Goal: Task Accomplishment & Management: Manage account settings

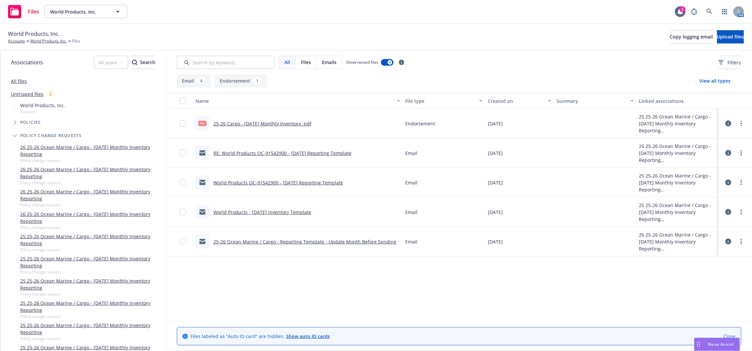
click at [291, 211] on link "World Products - May 2025 Inventory Template" at bounding box center [262, 212] width 98 height 6
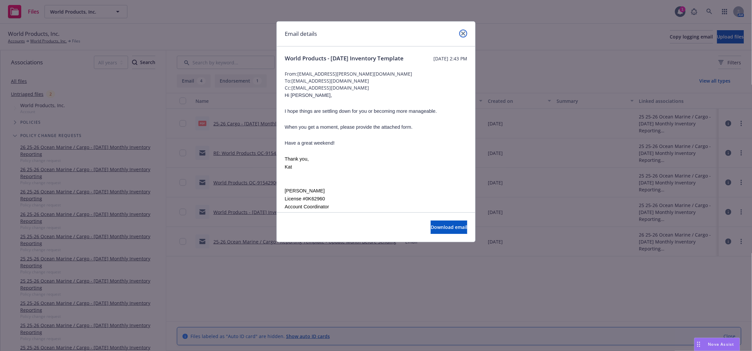
click at [465, 33] on link "close" at bounding box center [463, 34] width 8 height 8
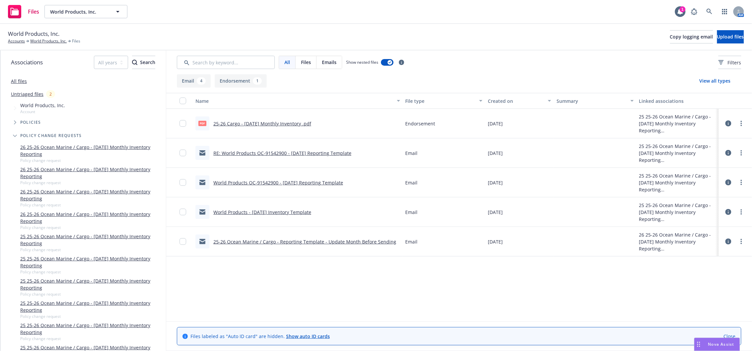
click at [312, 183] on link "World Products OC-91542900 - May 2025 Reporting Template" at bounding box center [278, 182] width 130 height 6
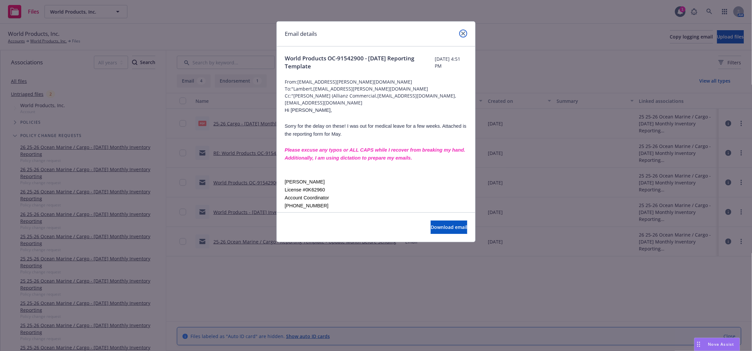
drag, startPoint x: 462, startPoint y: 33, endPoint x: 408, endPoint y: 97, distance: 83.3
click at [462, 32] on icon "close" at bounding box center [463, 34] width 4 height 4
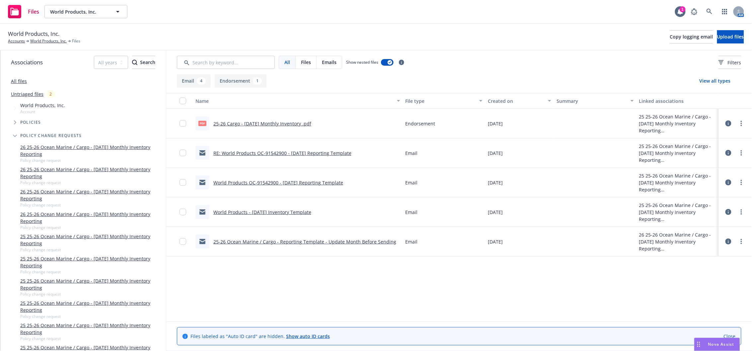
click at [283, 151] on link "RE: World Products OC-91542900 - May 2025 Reporting Template" at bounding box center [282, 153] width 138 height 6
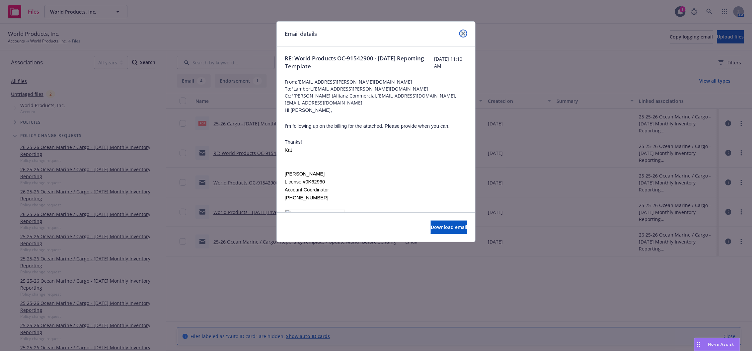
click at [461, 35] on link "close" at bounding box center [463, 34] width 8 height 8
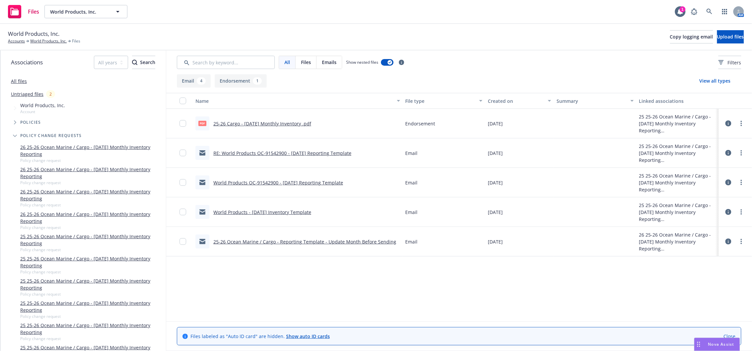
click at [255, 181] on link "World Products OC-91542900 - May 2025 Reporting Template" at bounding box center [278, 182] width 130 height 6
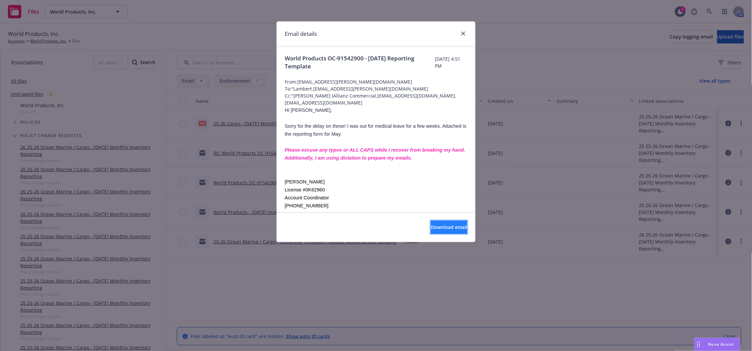
click at [435, 228] on span "Download email" at bounding box center [448, 227] width 36 height 6
drag, startPoint x: 462, startPoint y: 32, endPoint x: 433, endPoint y: 29, distance: 29.0
click at [462, 32] on icon "close" at bounding box center [463, 34] width 4 height 4
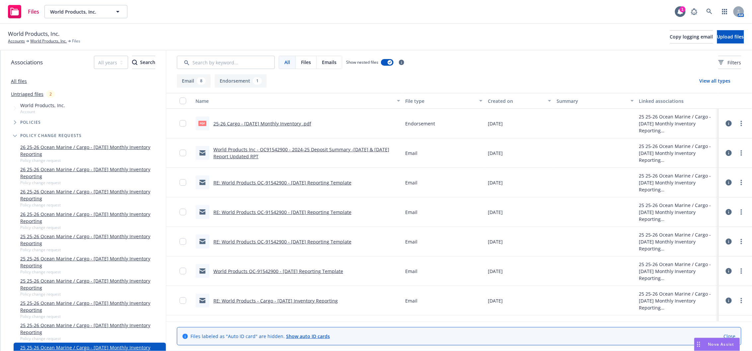
click at [299, 182] on link "RE: World Products OC-91542900 - June 2025 Reporting Template" at bounding box center [282, 182] width 138 height 6
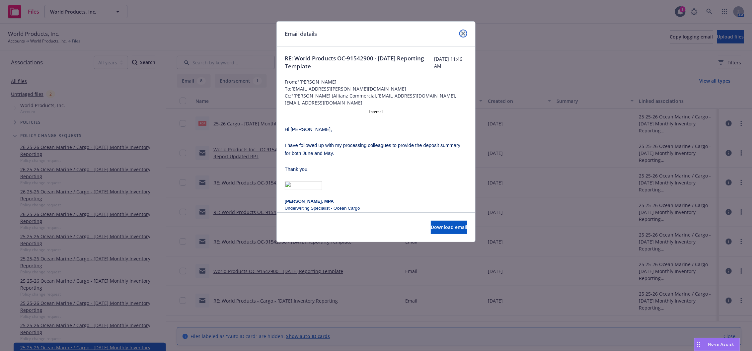
click at [465, 33] on icon "close" at bounding box center [463, 34] width 4 height 4
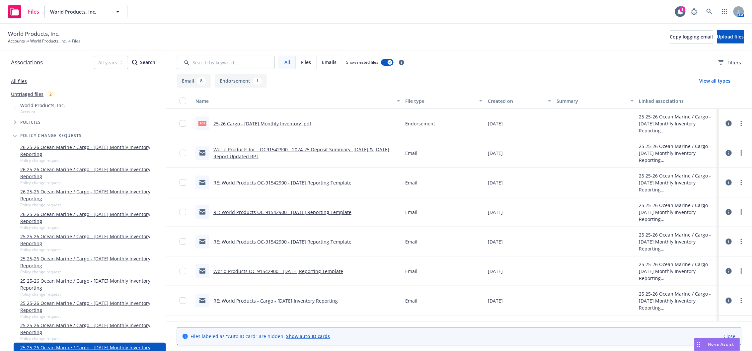
click at [301, 302] on link "RE: World Products - Cargo - June 2025 Inventory Reporting" at bounding box center [275, 300] width 124 height 6
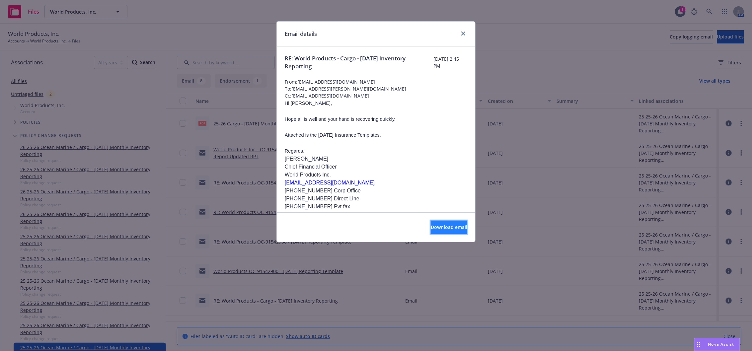
click at [435, 230] on span "Download email" at bounding box center [448, 227] width 36 height 6
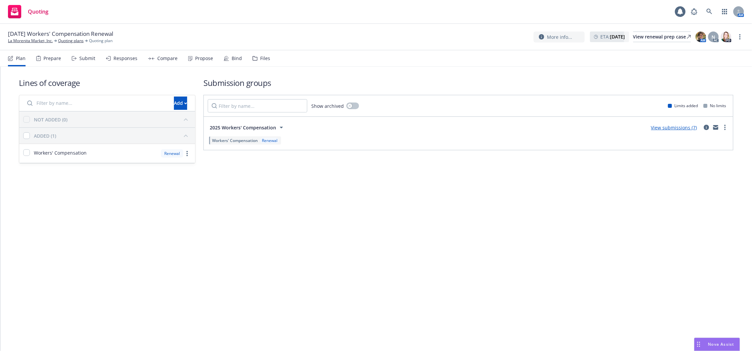
drag, startPoint x: 81, startPoint y: 52, endPoint x: 152, endPoint y: 96, distance: 82.9
click at [81, 52] on div "Submit" at bounding box center [84, 58] width 24 height 16
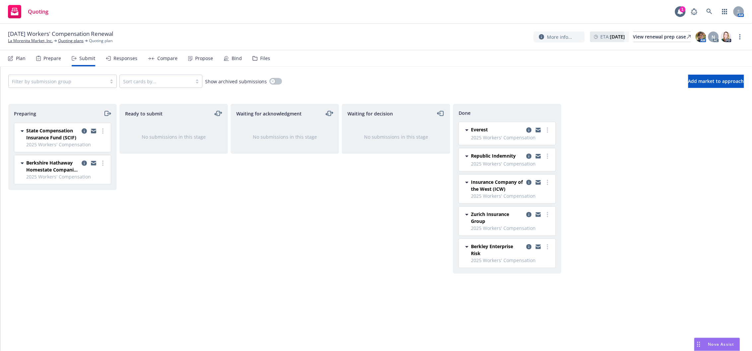
click at [107, 113] on icon "moveRight" at bounding box center [107, 113] width 8 height 8
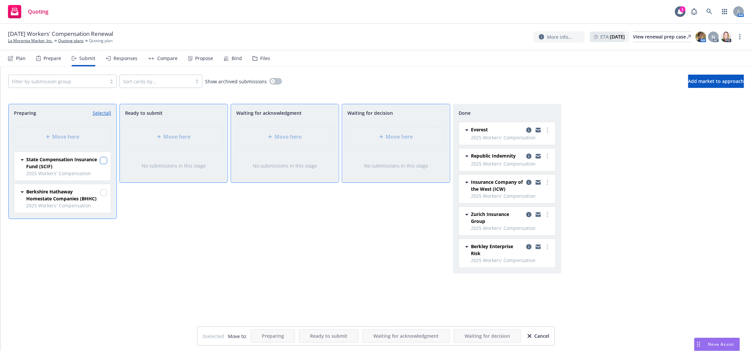
drag, startPoint x: 100, startPoint y: 160, endPoint x: 100, endPoint y: 175, distance: 15.3
click at [100, 160] on input "checkbox" at bounding box center [103, 160] width 7 height 7
checkbox input "true"
click at [102, 198] on div at bounding box center [103, 195] width 7 height 14
click at [102, 195] on input "checkbox" at bounding box center [103, 192] width 7 height 7
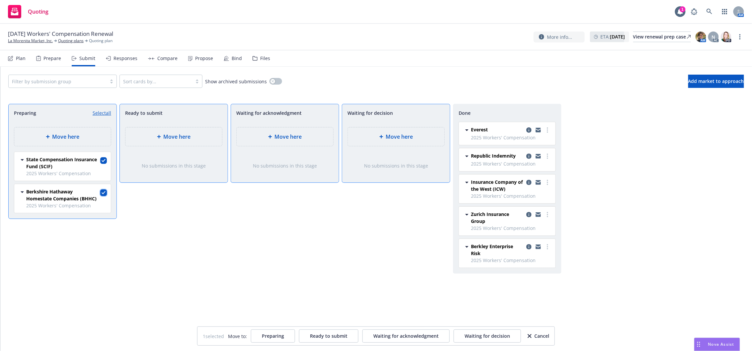
checkbox input "true"
click at [291, 136] on span "Move here" at bounding box center [288, 137] width 27 height 8
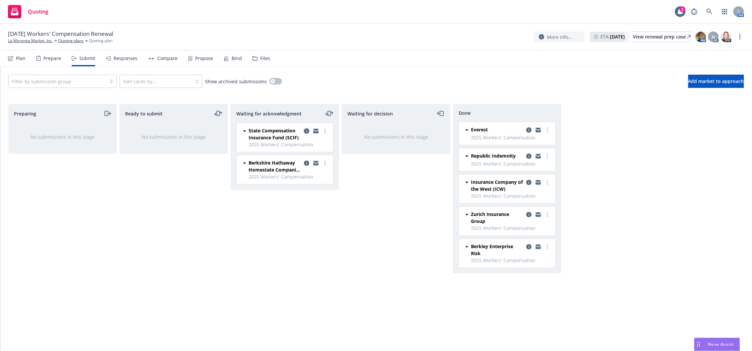
click at [305, 132] on icon "copy logging email" at bounding box center [306, 130] width 5 height 5
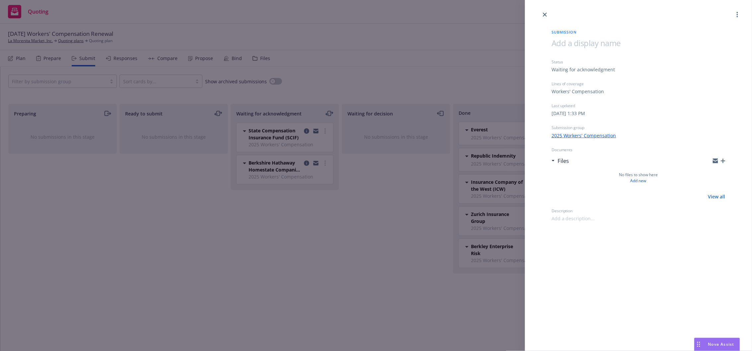
click at [564, 221] on span at bounding box center [572, 218] width 43 height 7
paste span
click at [545, 15] on icon "close" at bounding box center [545, 15] width 4 height 4
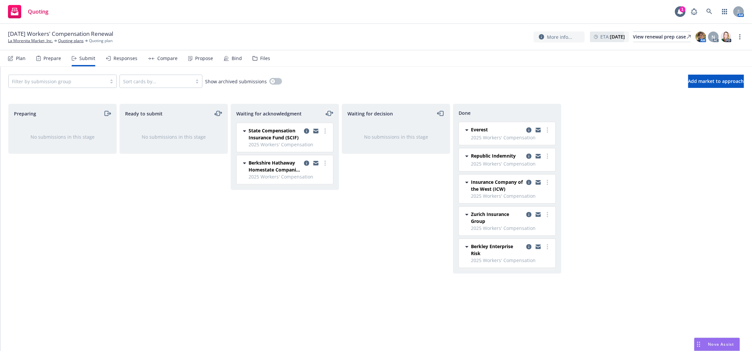
click at [327, 115] on icon "moveLeftRight" at bounding box center [329, 113] width 8 height 8
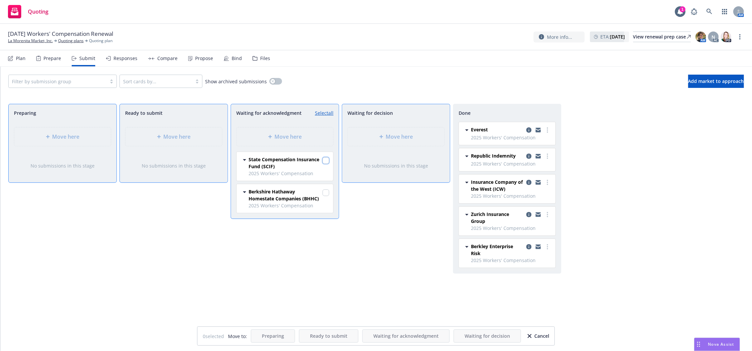
drag, startPoint x: 327, startPoint y: 160, endPoint x: 328, endPoint y: 172, distance: 12.3
click at [328, 161] on input "checkbox" at bounding box center [325, 160] width 7 height 7
checkbox input "true"
click at [328, 192] on input "checkbox" at bounding box center [325, 192] width 7 height 7
checkbox input "true"
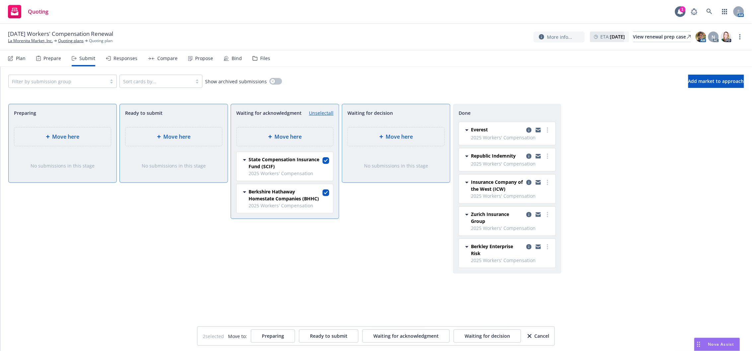
click at [403, 141] on div "Move here" at bounding box center [396, 136] width 97 height 19
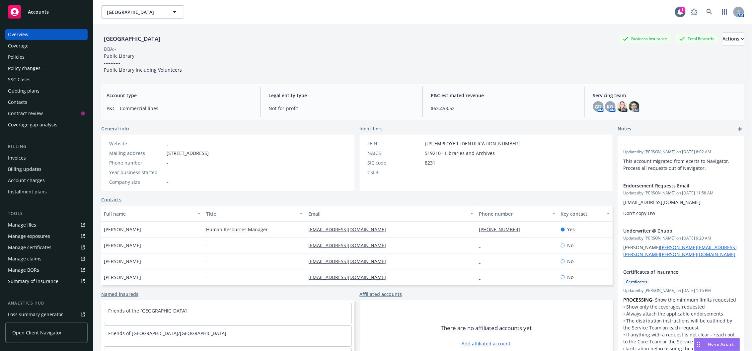
click at [38, 63] on div "Policy changes" at bounding box center [24, 68] width 33 height 11
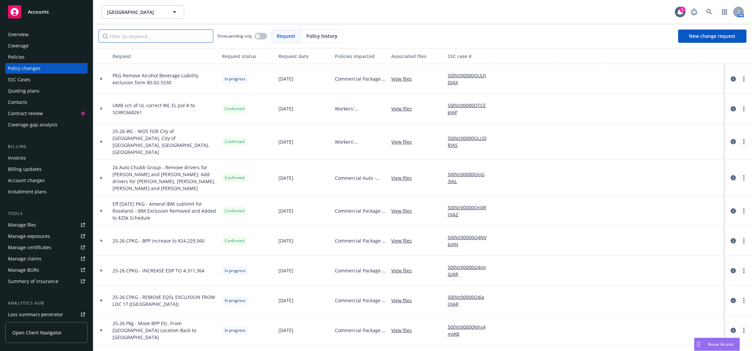
click at [132, 37] on input "Filter by keyword..." at bounding box center [156, 36] width 115 height 13
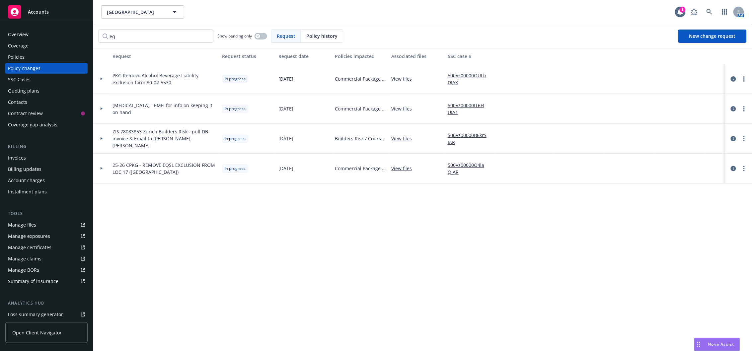
click at [104, 167] on div at bounding box center [101, 168] width 11 height 2
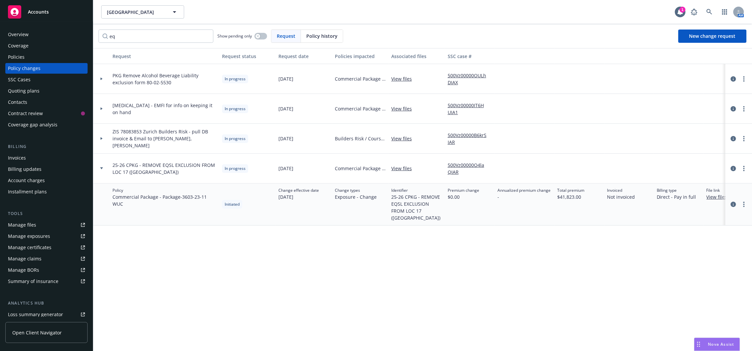
click at [406, 169] on link "View files" at bounding box center [404, 168] width 26 height 7
drag, startPoint x: 110, startPoint y: 164, endPoint x: 156, endPoint y: 172, distance: 47.0
click at [156, 172] on div "25-26 CPKG - REMOVE EQSL EXCLUSION FROM LOC 17 ([GEOGRAPHIC_DATA])" at bounding box center [164, 169] width 109 height 30
copy span "25-26 CPKG - REMOVE EQSL EXCLUSION FROM LOC 17 ([GEOGRAPHIC_DATA])"
click at [143, 37] on input "eq" at bounding box center [156, 36] width 115 height 13
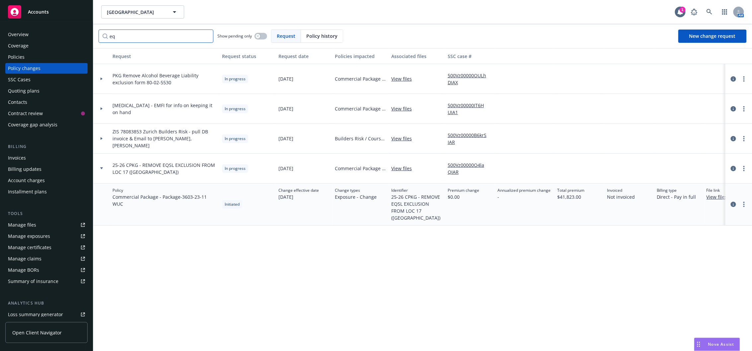
click at [143, 37] on input "eq" at bounding box center [156, 36] width 115 height 13
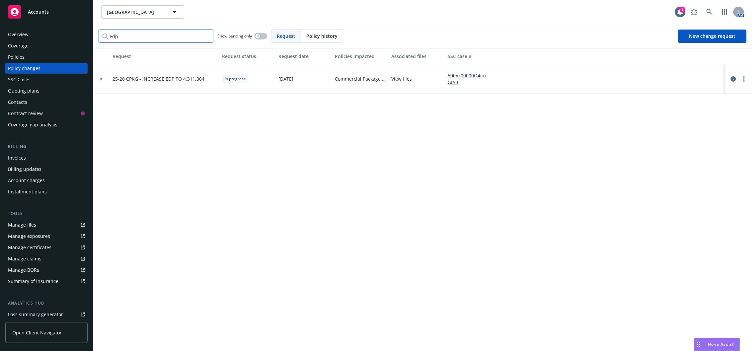
type input "edp"
click at [103, 79] on div at bounding box center [101, 79] width 11 height 2
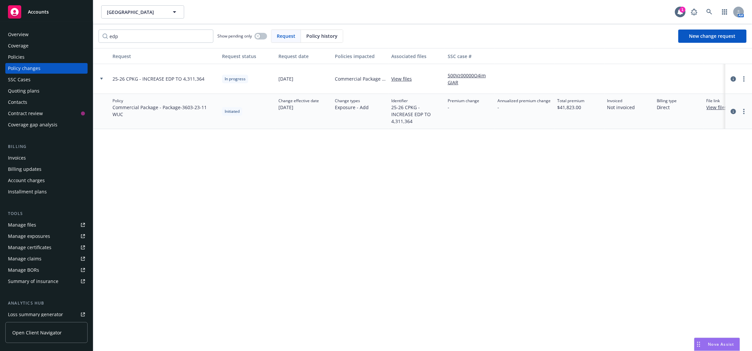
click at [29, 226] on div "Manage files" at bounding box center [22, 225] width 28 height 11
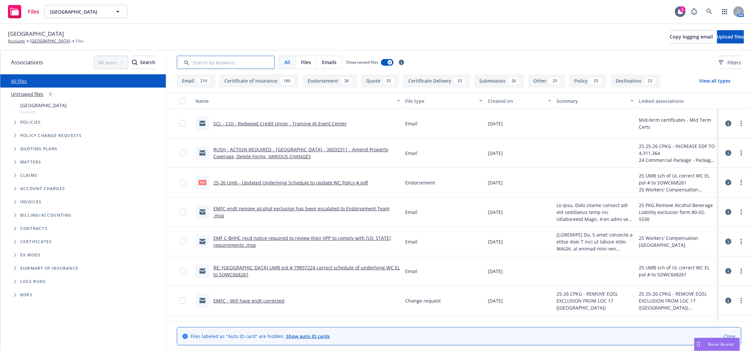
drag, startPoint x: 238, startPoint y: 59, endPoint x: 234, endPoint y: 63, distance: 5.4
click at [238, 64] on input "Search by keyword..." at bounding box center [226, 62] width 98 height 13
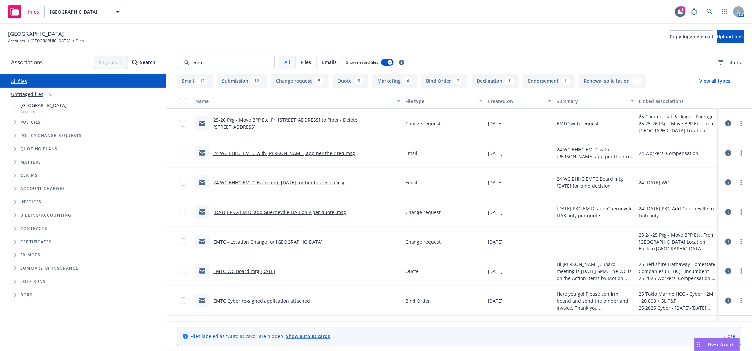
click at [493, 103] on div "Created on" at bounding box center [516, 101] width 56 height 7
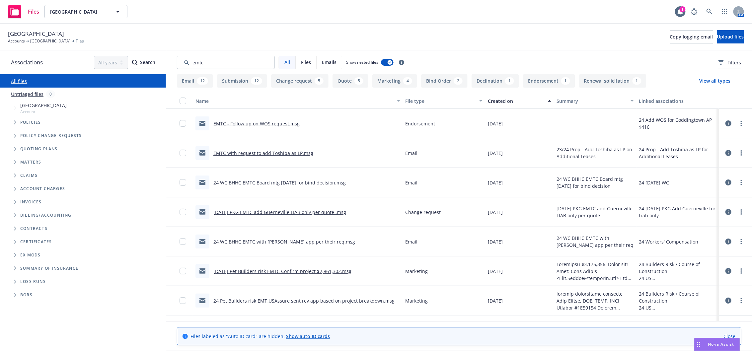
click at [493, 103] on div "Created on" at bounding box center [516, 101] width 56 height 7
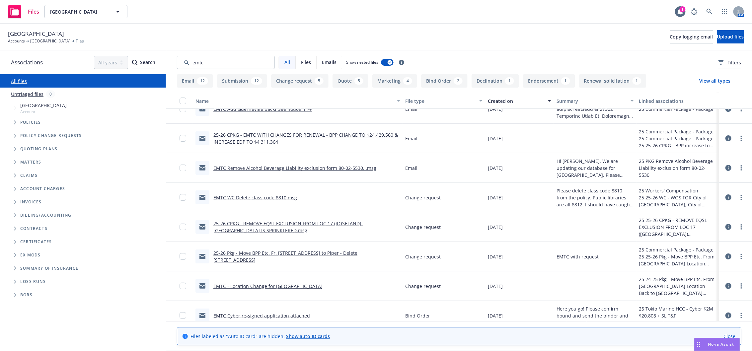
scroll to position [59, 0]
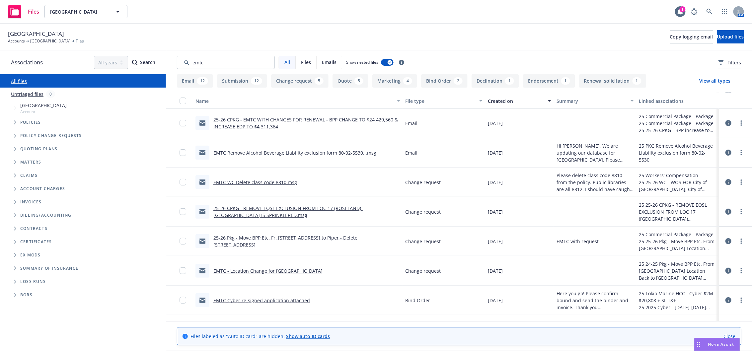
click at [305, 207] on link "25-26 CPKG - REMOVE EQSL EXCLUSION FROM LOC 17 (ROSELAND)- EMTC ROSELAND IS SPR…" at bounding box center [287, 211] width 149 height 13
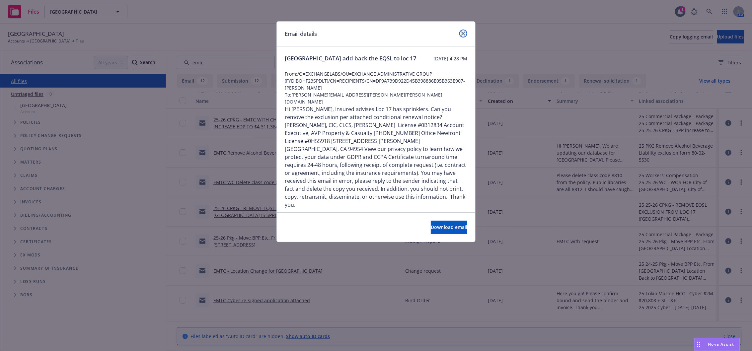
click at [462, 35] on icon "close" at bounding box center [463, 34] width 4 height 4
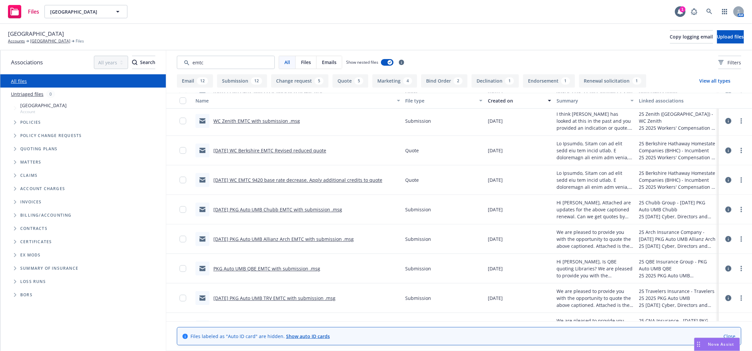
scroll to position [560, 0]
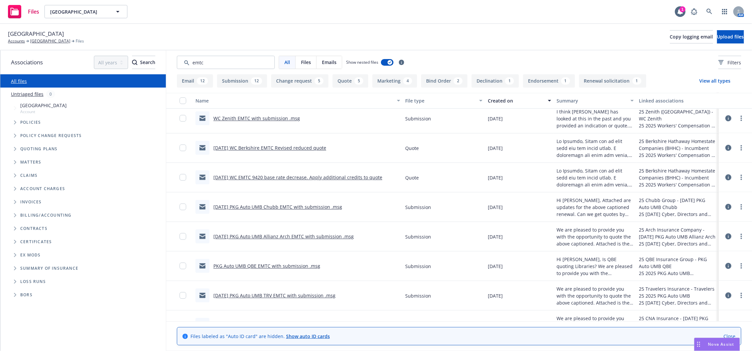
click at [300, 205] on link "7/1/25 PKG Auto UMB Chubb EMTC with submission .msg" at bounding box center [277, 207] width 129 height 6
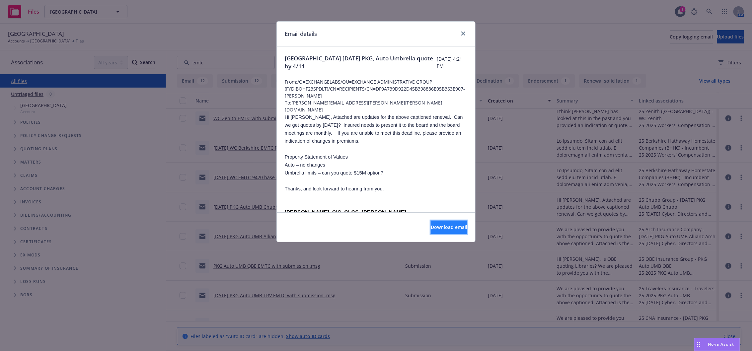
click at [441, 227] on span "Download email" at bounding box center [448, 227] width 36 height 6
click at [463, 33] on icon "close" at bounding box center [463, 34] width 4 height 4
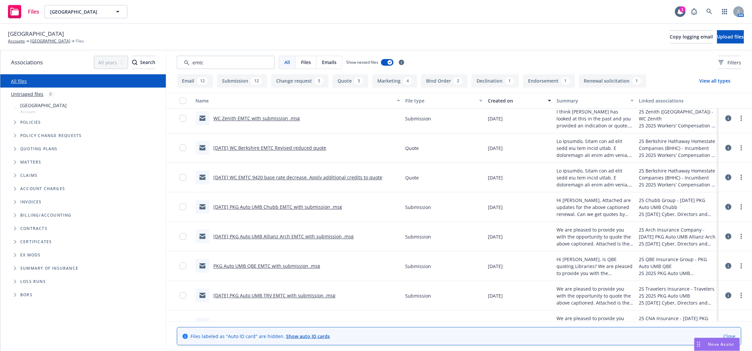
click at [240, 52] on div "All Files Emails Show nested files Filters" at bounding box center [458, 62] width 585 height 24
click at [240, 67] on input "Search by keyword..." at bounding box center [226, 62] width 98 height 13
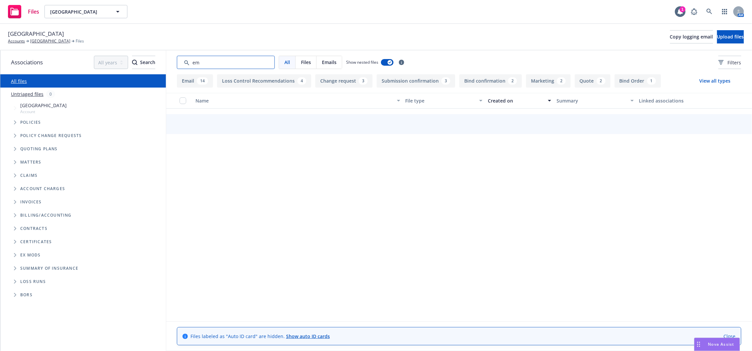
type input "e"
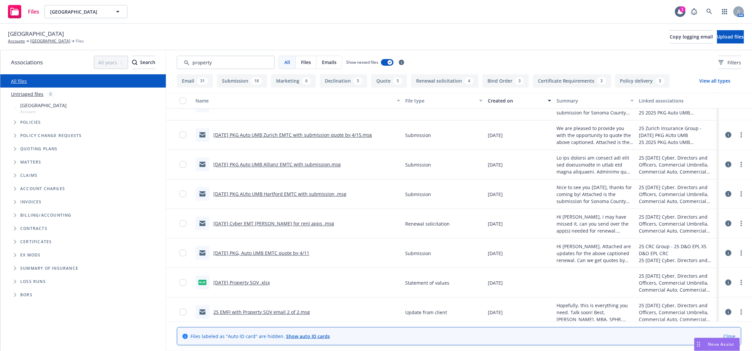
scroll to position [1680, 0]
click at [230, 64] on input "Search by keyword..." at bounding box center [226, 62] width 98 height 13
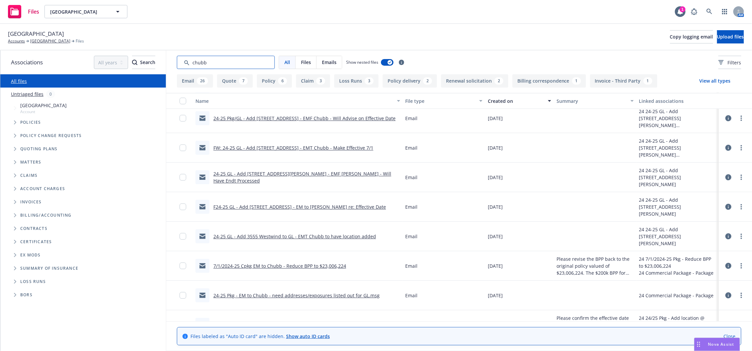
scroll to position [762, 0]
type input "chubb"
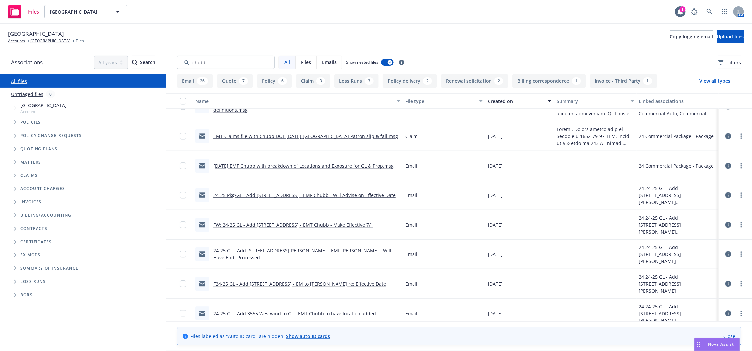
scroll to position [674, 0]
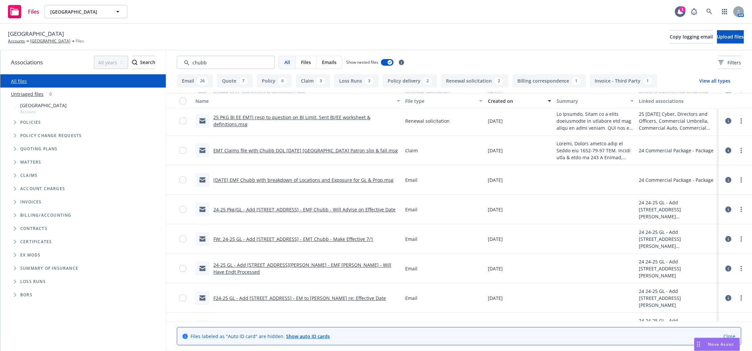
click at [373, 179] on link "8/22/24 EMF Chubb with breakdown of Locations and Exposure for GL & Prop.msg" at bounding box center [303, 180] width 180 height 6
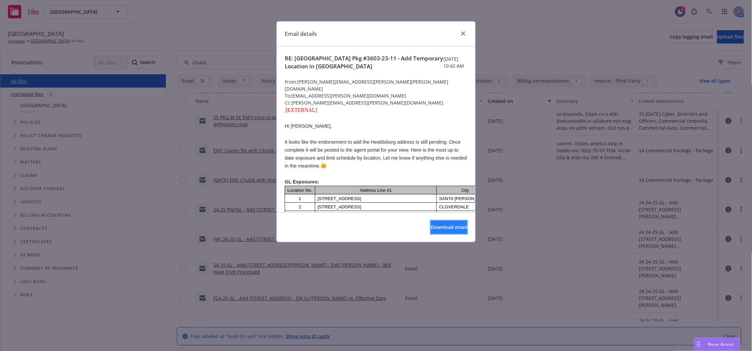
click at [440, 230] on span "Download email" at bounding box center [448, 227] width 36 height 6
click at [463, 33] on icon "close" at bounding box center [463, 34] width 4 height 4
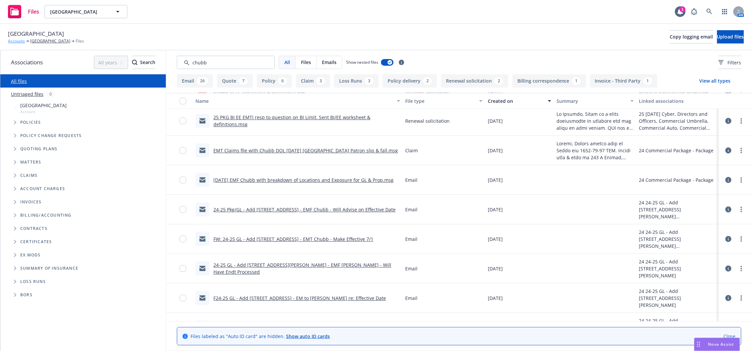
click at [17, 42] on link "Accounts" at bounding box center [16, 41] width 17 height 6
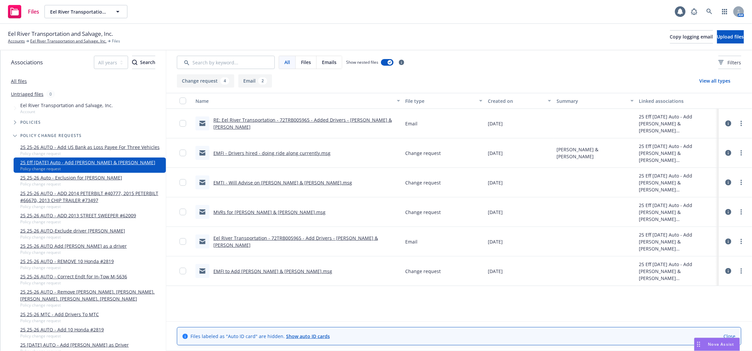
click at [243, 152] on link "EMFI - Drivers hired - doing ride along currently.msg" at bounding box center [271, 153] width 117 height 6
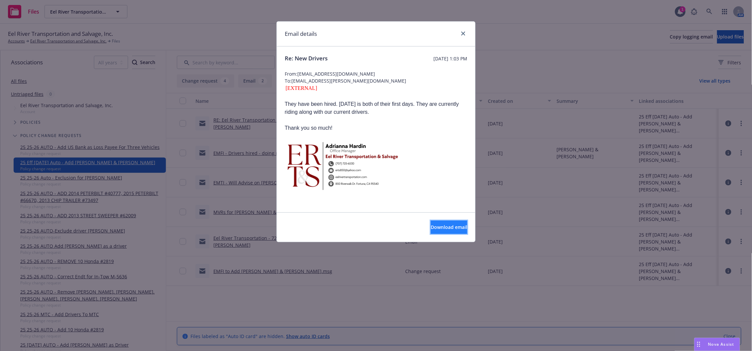
click at [430, 227] on span "Download email" at bounding box center [448, 227] width 36 height 6
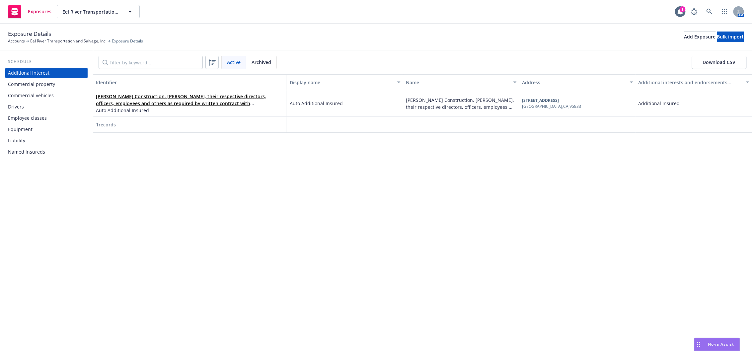
click at [19, 109] on div "Drivers" at bounding box center [16, 106] width 16 height 11
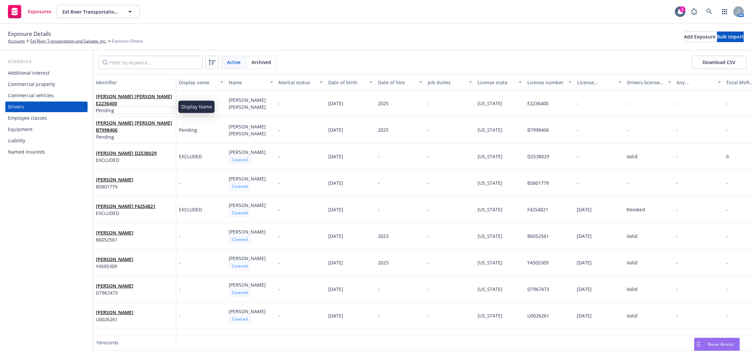
click at [133, 107] on span "Pending" at bounding box center [134, 110] width 77 height 7
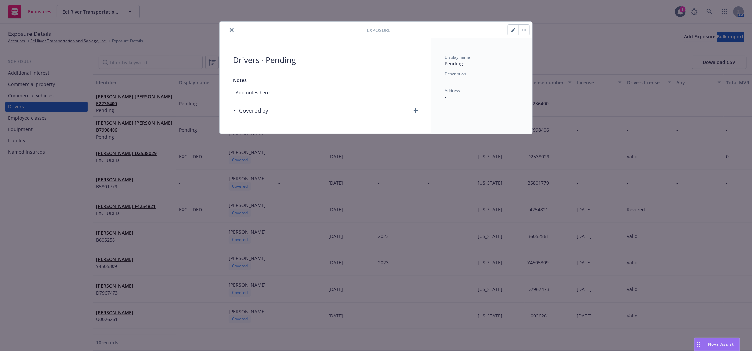
drag, startPoint x: 513, startPoint y: 30, endPoint x: 394, endPoint y: 64, distance: 123.9
click at [513, 30] on icon "button" at bounding box center [512, 30] width 3 height 3
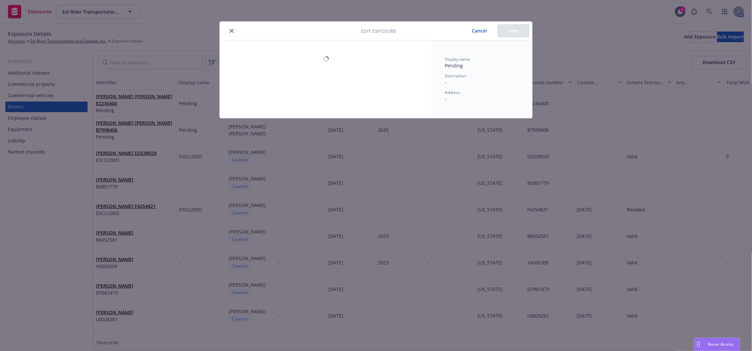
select select "CA"
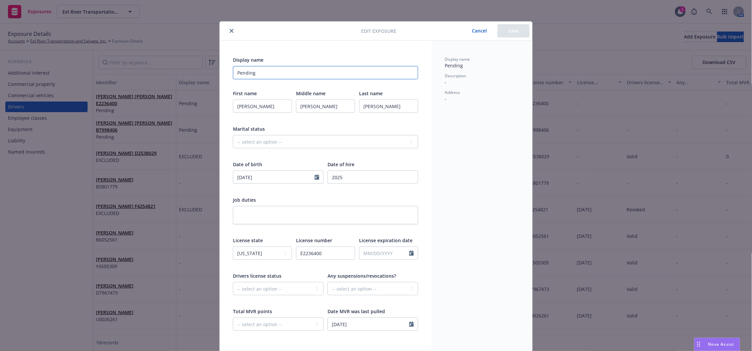
click at [312, 78] on input "Pending" at bounding box center [325, 72] width 185 height 13
click at [516, 33] on button "Save" at bounding box center [513, 30] width 32 height 13
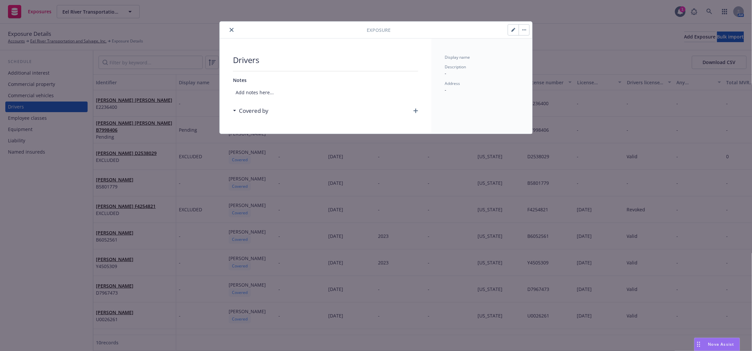
click at [416, 110] on icon "button" at bounding box center [415, 110] width 5 height 5
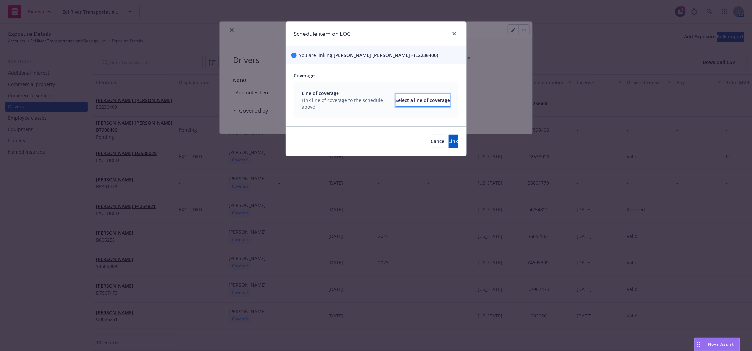
click at [395, 102] on div "Select a line of coverage" at bounding box center [422, 100] width 55 height 13
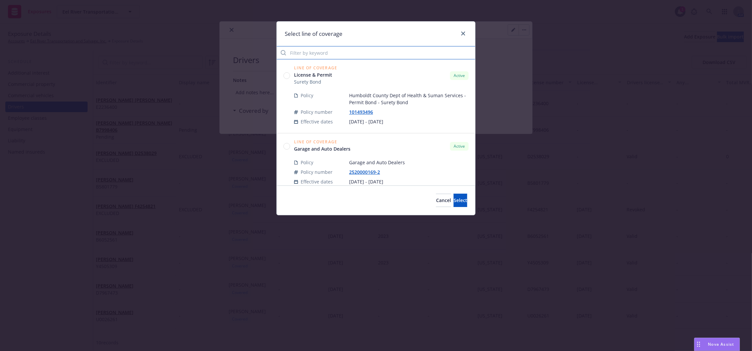
click at [360, 58] on input "Filter by keyword" at bounding box center [376, 52] width 198 height 13
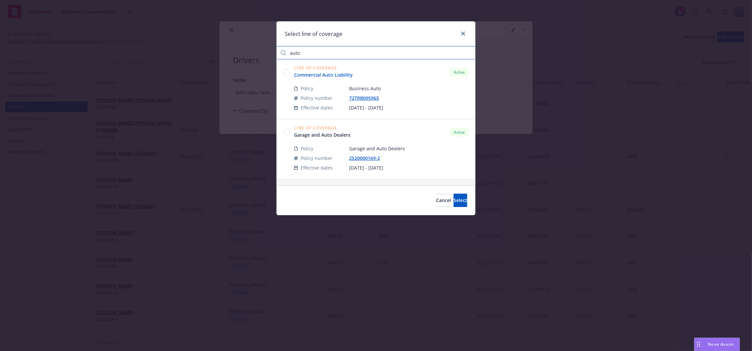
type input "auto"
drag, startPoint x: 347, startPoint y: 78, endPoint x: 350, endPoint y: 80, distance: 3.7
click at [347, 77] on link "Commercial Auto Liability" at bounding box center [326, 74] width 64 height 7
click at [453, 206] on button "Select" at bounding box center [460, 200] width 14 height 13
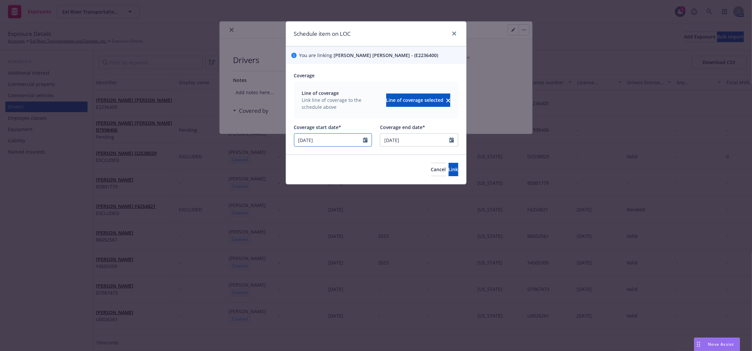
click at [343, 140] on input "[DATE]" at bounding box center [328, 140] width 69 height 13
select select "3"
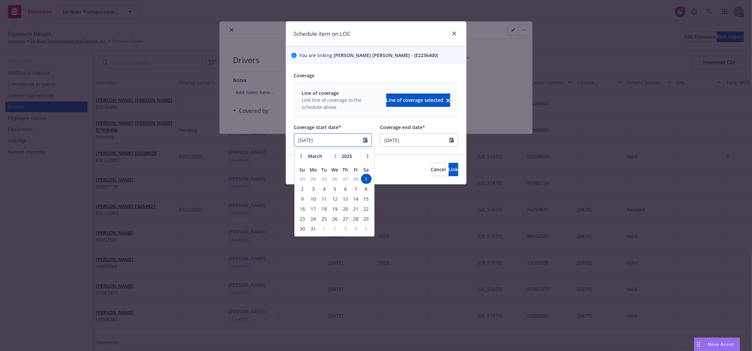
click at [343, 140] on input "[DATE]" at bounding box center [328, 140] width 69 height 13
click at [339, 140] on input "[DATE]" at bounding box center [328, 140] width 69 height 13
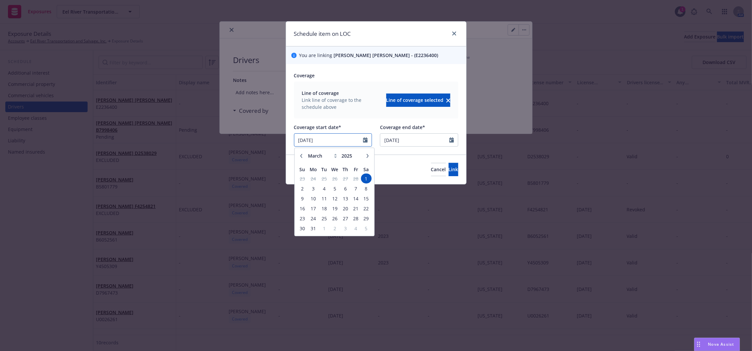
type input "[DATE]"
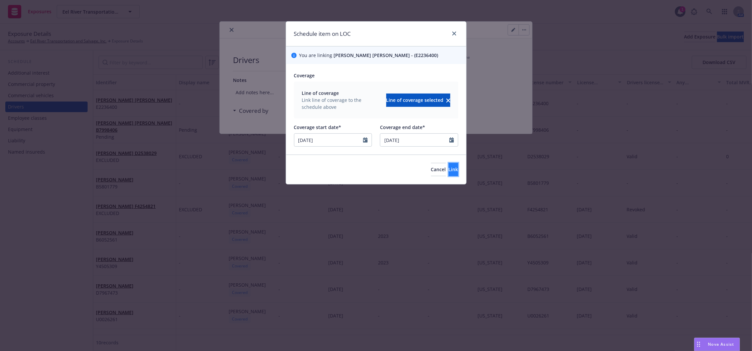
click at [453, 172] on button "Link" at bounding box center [453, 169] width 10 height 13
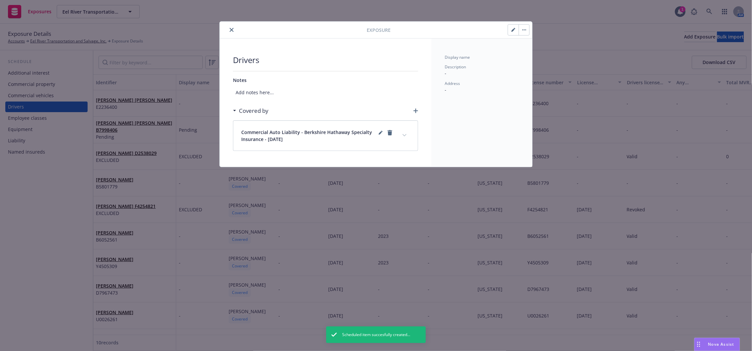
click at [404, 132] on button "expand content" at bounding box center [404, 135] width 11 height 11
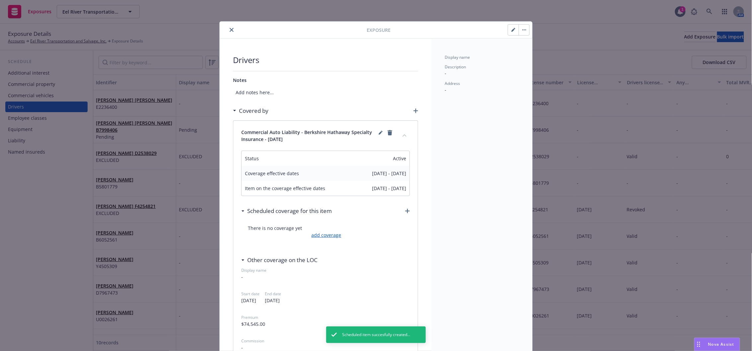
click at [316, 236] on link "add coverage" at bounding box center [326, 234] width 32 height 7
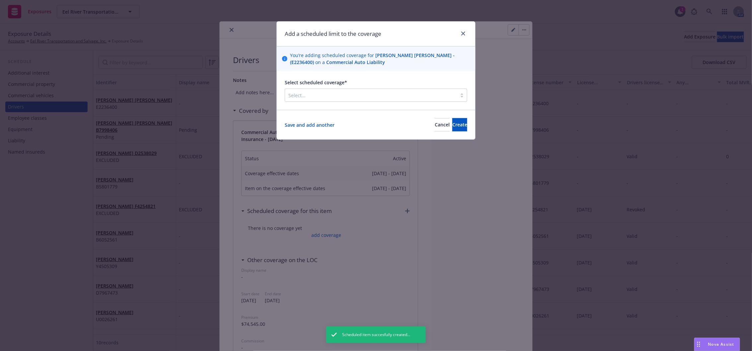
drag, startPoint x: 325, startPoint y: 96, endPoint x: 325, endPoint y: 101, distance: 5.0
click at [325, 96] on div at bounding box center [370, 95] width 165 height 8
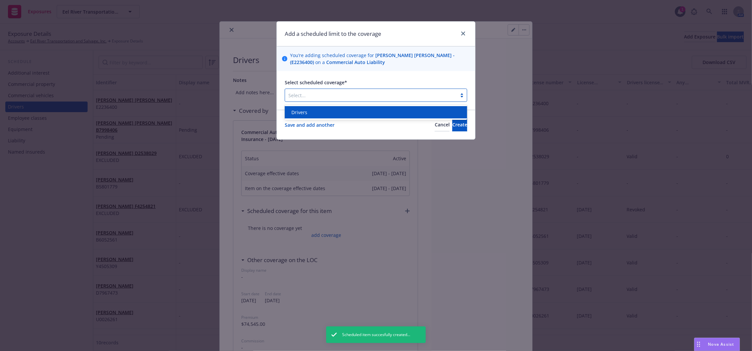
click at [315, 113] on div "Drivers" at bounding box center [376, 112] width 174 height 7
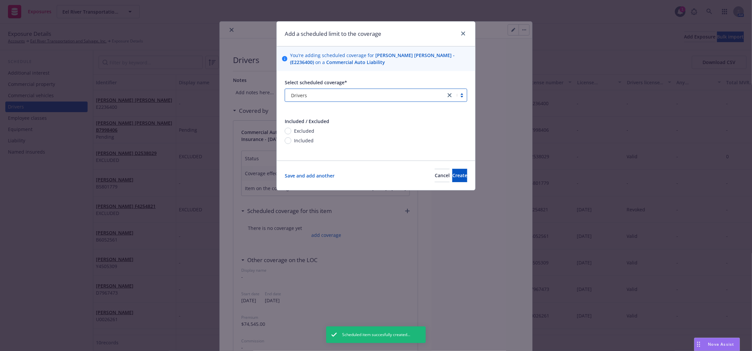
click at [307, 142] on span "Included" at bounding box center [304, 140] width 20 height 7
click at [307, 140] on span "Included" at bounding box center [304, 140] width 20 height 7
click at [291, 140] on input "Included" at bounding box center [288, 140] width 7 height 7
radio input "true"
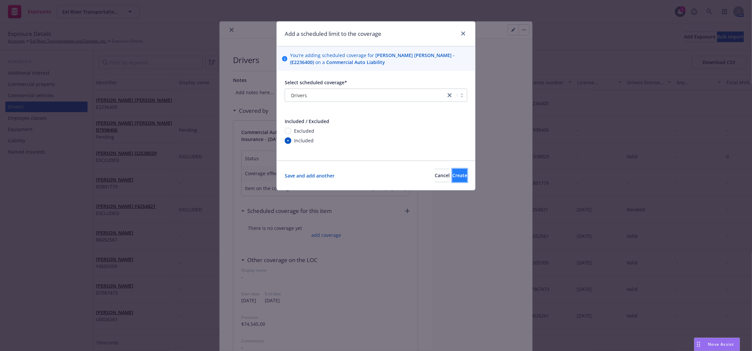
click at [452, 174] on span "Create" at bounding box center [459, 175] width 15 height 6
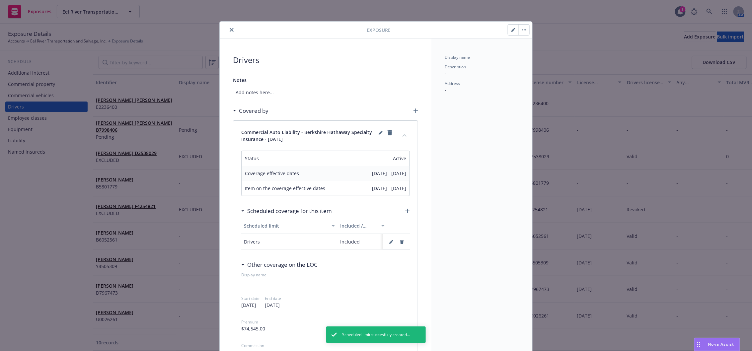
click at [230, 28] on icon "close" at bounding box center [232, 30] width 4 height 4
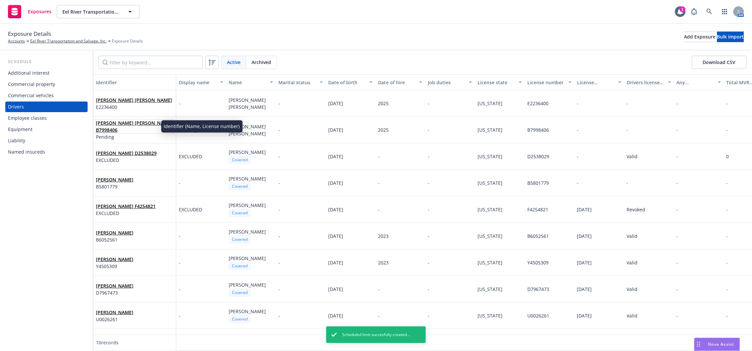
click at [142, 125] on link "[PERSON_NAME] [PERSON_NAME] B7998406" at bounding box center [134, 126] width 76 height 13
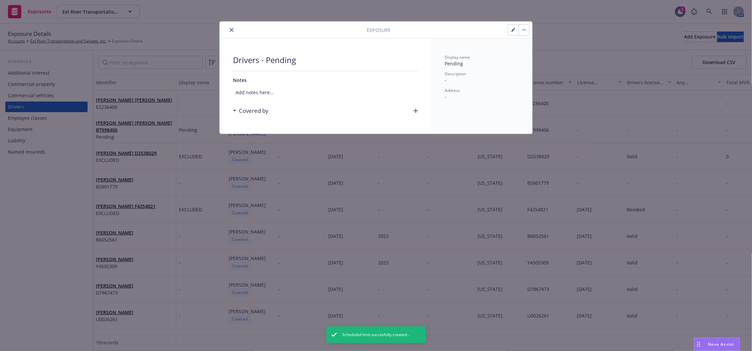
click at [521, 32] on button "button" at bounding box center [523, 30] width 11 height 11
click at [516, 31] on button "button" at bounding box center [513, 30] width 11 height 11
select select "CA"
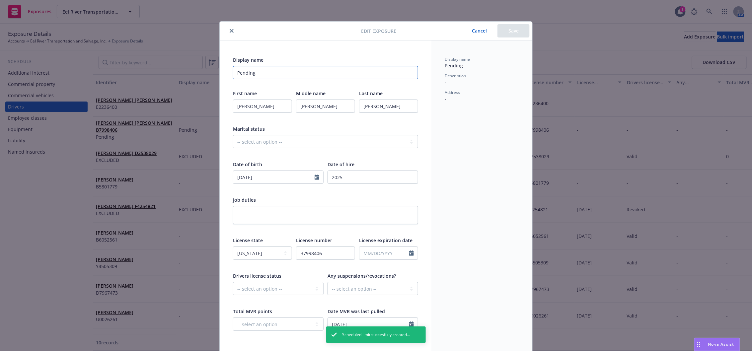
click at [317, 71] on input "Pending" at bounding box center [325, 72] width 185 height 13
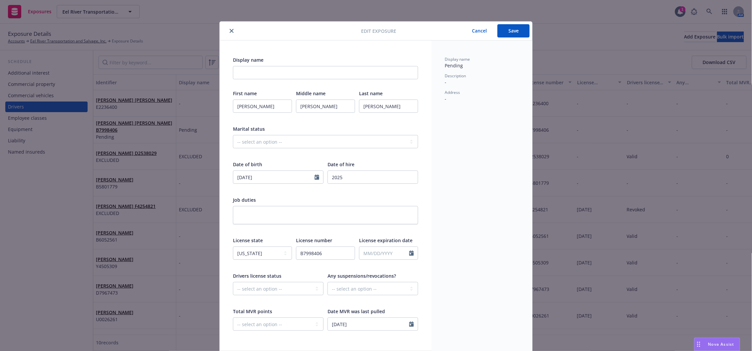
click at [510, 33] on button "Save" at bounding box center [513, 30] width 32 height 13
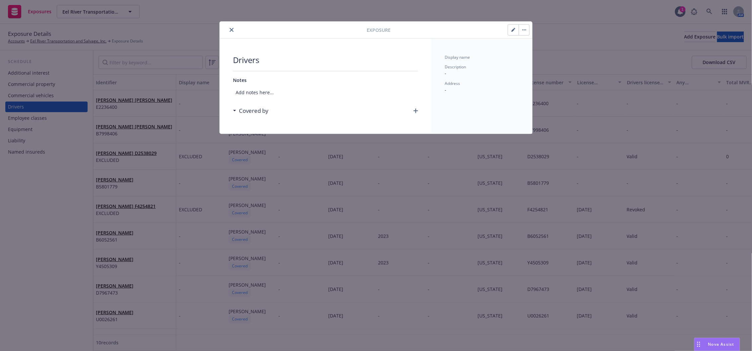
click at [413, 111] on icon "button" at bounding box center [415, 110] width 5 height 5
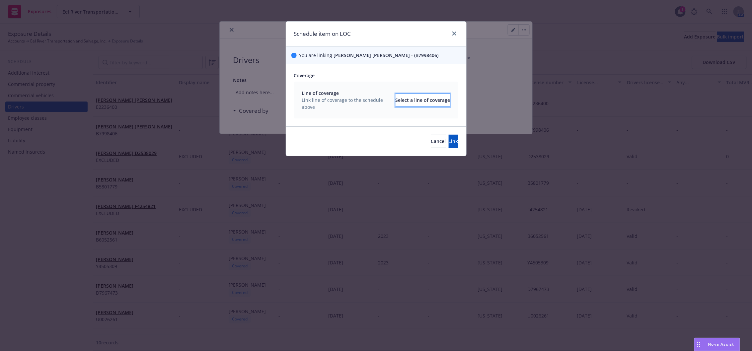
click at [406, 98] on div "Select a line of coverage" at bounding box center [422, 100] width 55 height 13
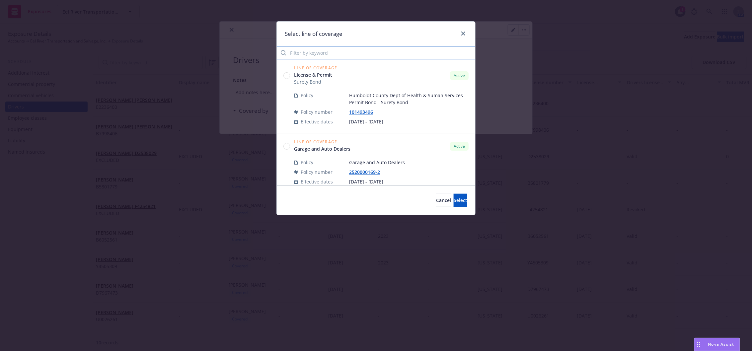
click at [358, 52] on input "Filter by keyword" at bounding box center [376, 52] width 198 height 13
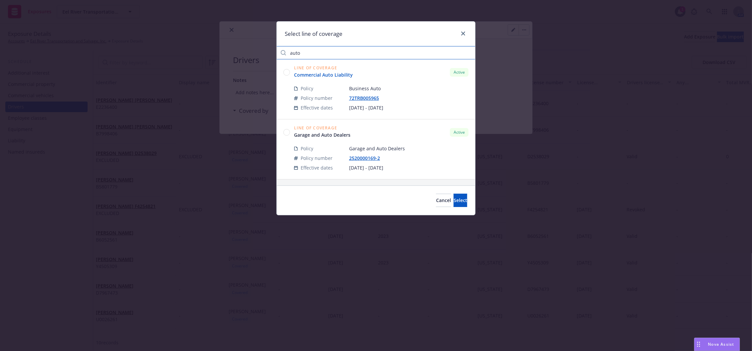
type input "auto"
click at [338, 77] on link "Commercial Auto Liability" at bounding box center [326, 74] width 64 height 7
click at [453, 205] on button "Select" at bounding box center [460, 200] width 14 height 13
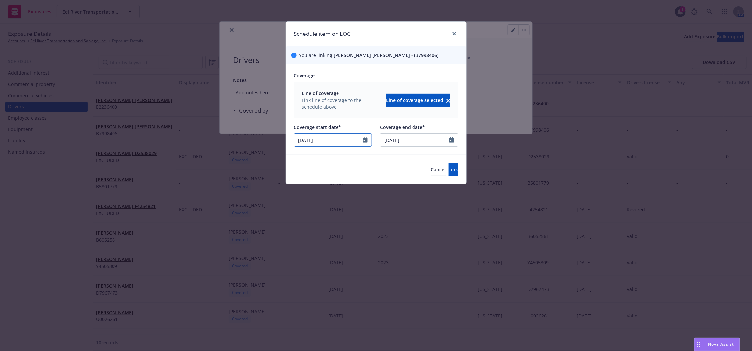
select select "3"
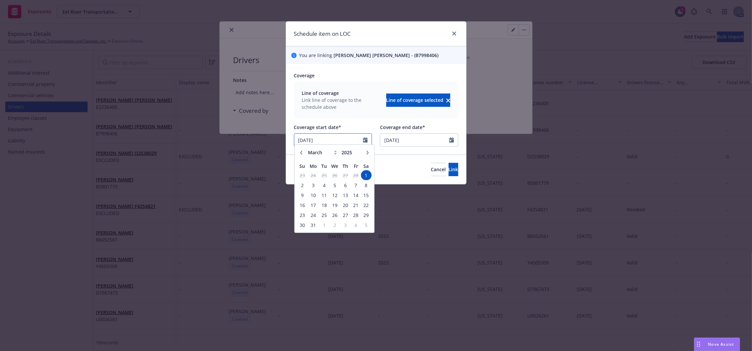
click at [353, 142] on input "[DATE]" at bounding box center [328, 140] width 69 height 13
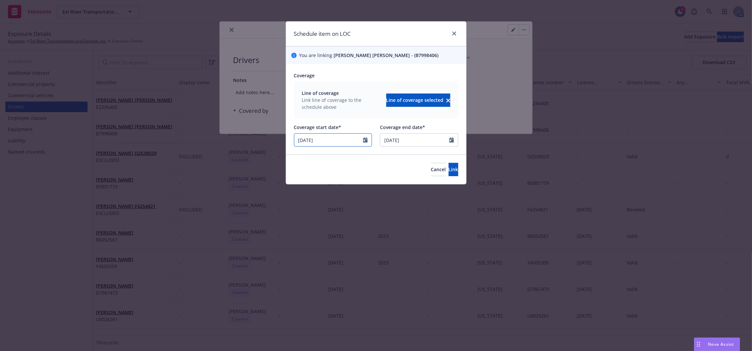
click at [353, 142] on input "[DATE]" at bounding box center [328, 140] width 69 height 13
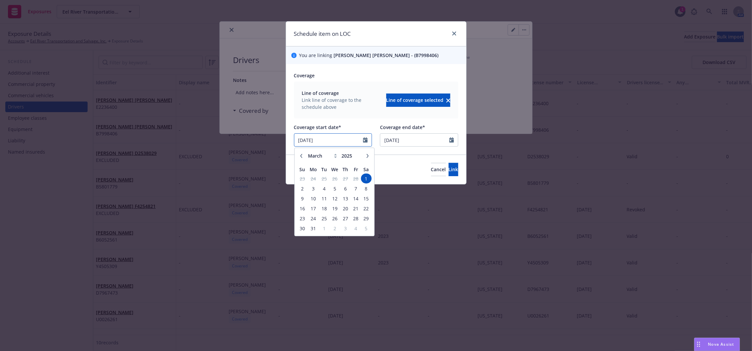
type input "[DATE]"
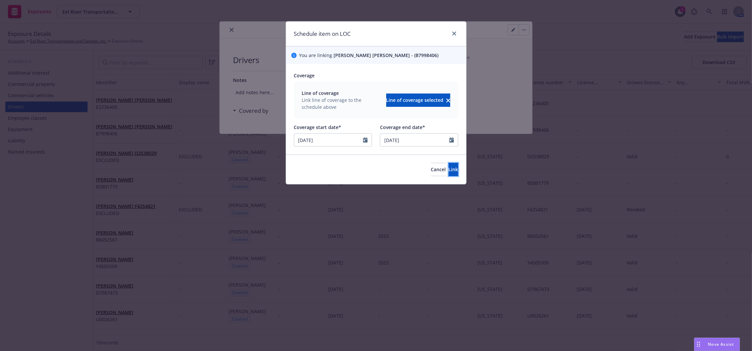
drag, startPoint x: 441, startPoint y: 172, endPoint x: 509, endPoint y: 155, distance: 70.5
click at [448, 171] on span "Link" at bounding box center [453, 169] width 10 height 6
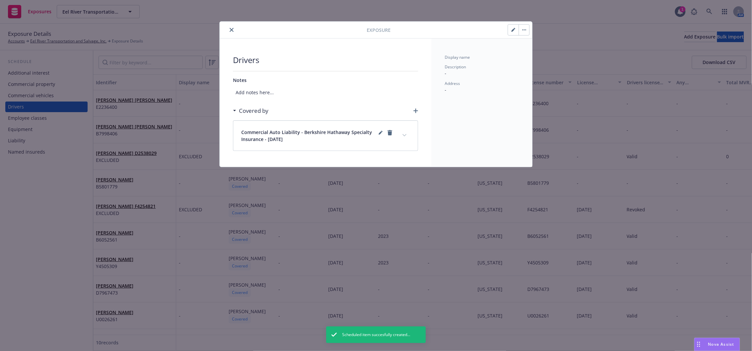
drag, startPoint x: 402, startPoint y: 133, endPoint x: 402, endPoint y: 150, distance: 16.9
click at [402, 134] on button "expand content" at bounding box center [404, 135] width 11 height 11
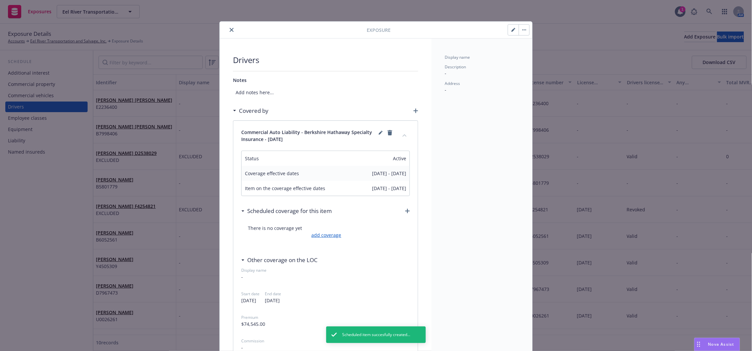
click at [318, 235] on link "add coverage" at bounding box center [326, 234] width 32 height 7
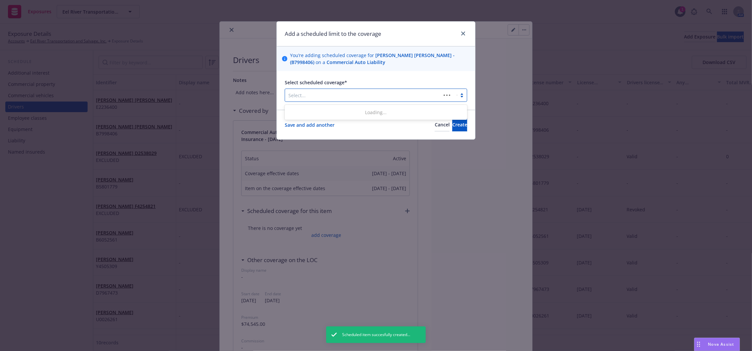
click at [307, 93] on div at bounding box center [362, 95] width 149 height 8
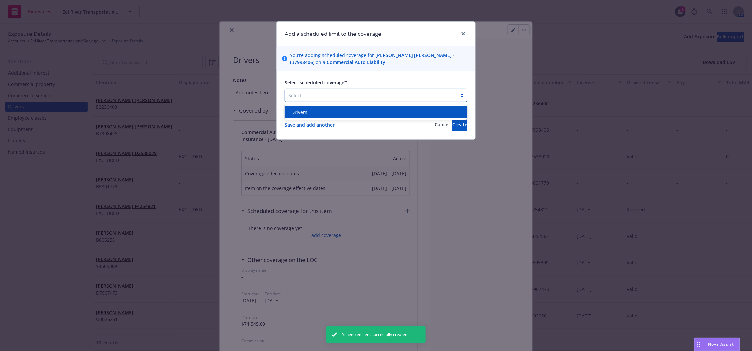
type input "dr"
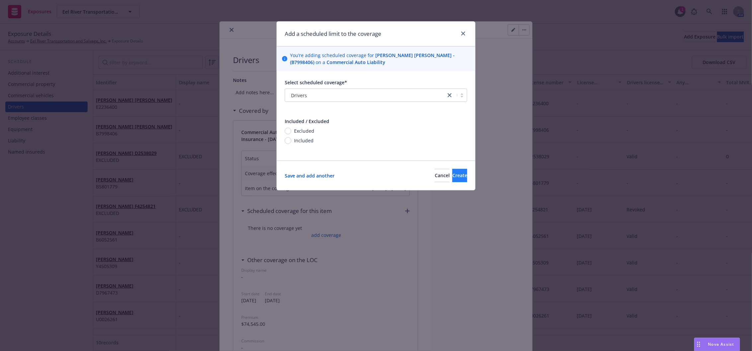
drag, startPoint x: 306, startPoint y: 139, endPoint x: 434, endPoint y: 178, distance: 134.0
click at [309, 141] on span "Included" at bounding box center [304, 140] width 20 height 7
click at [297, 140] on span "Included" at bounding box center [304, 140] width 20 height 7
click at [291, 140] on input "Included" at bounding box center [288, 140] width 7 height 7
radio input "true"
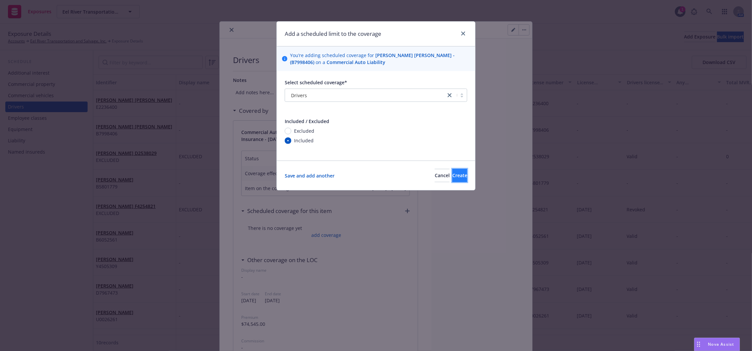
click at [452, 179] on button "Create" at bounding box center [459, 175] width 15 height 13
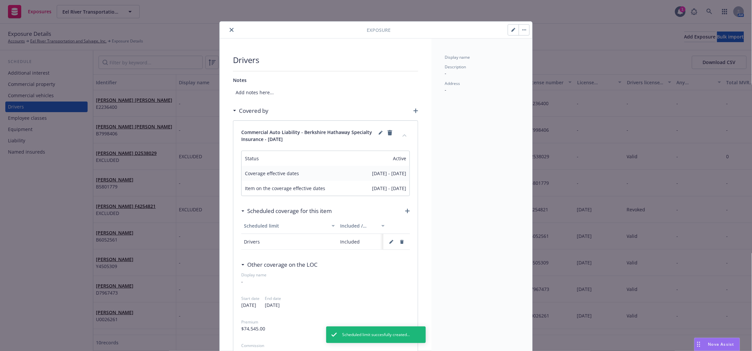
drag, startPoint x: 230, startPoint y: 31, endPoint x: 234, endPoint y: 27, distance: 5.9
click at [234, 27] on div at bounding box center [294, 30] width 144 height 8
click at [230, 29] on button "close" at bounding box center [232, 30] width 8 height 8
